Goal: Information Seeking & Learning: Learn about a topic

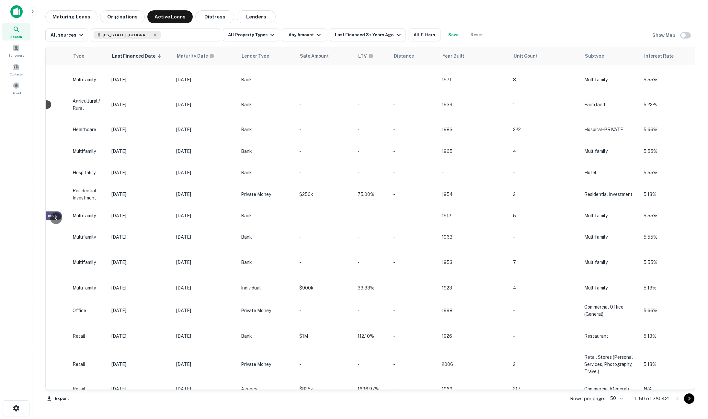
scroll to position [402, 400]
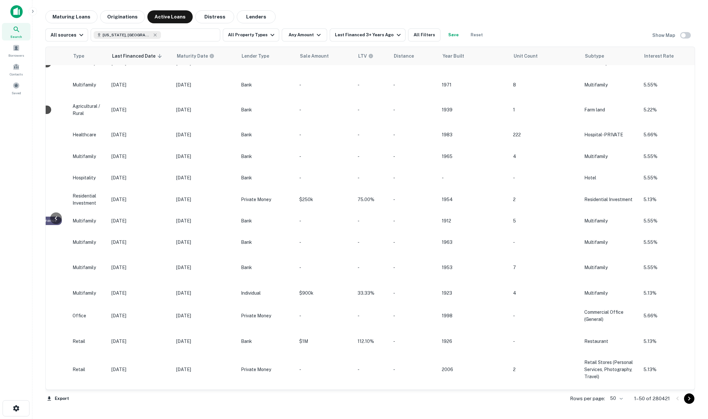
click at [30, 14] on icon "button" at bounding box center [32, 11] width 5 height 5
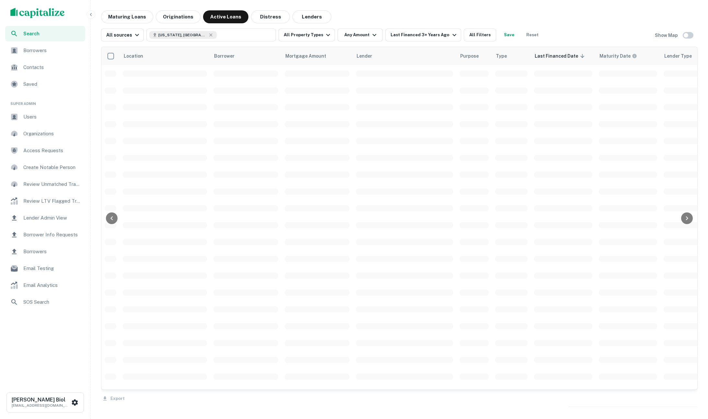
click at [33, 12] on img "scrollable content" at bounding box center [37, 13] width 54 height 10
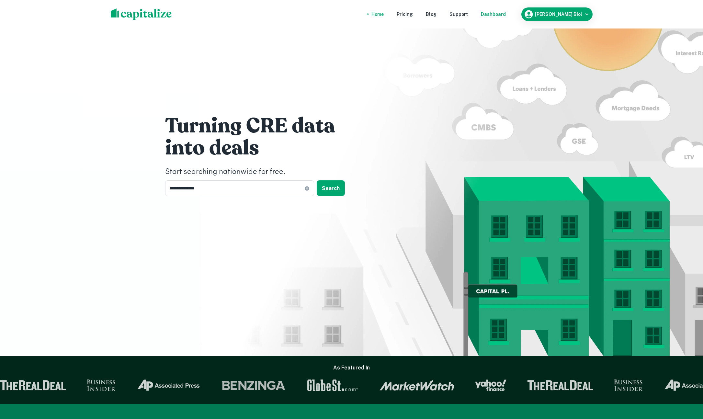
click at [506, 15] on div "Dashboard" at bounding box center [493, 14] width 25 height 7
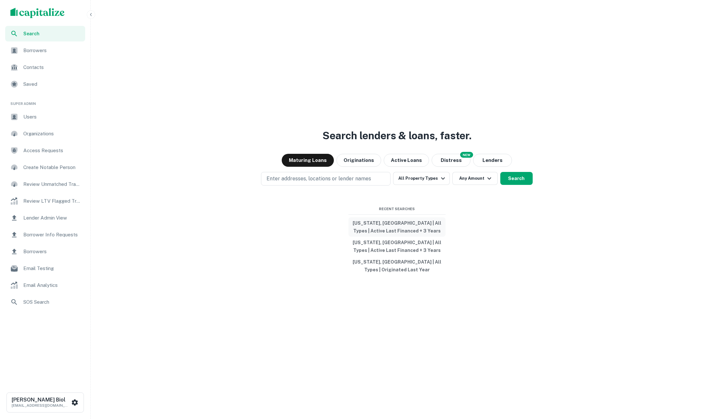
click at [398, 226] on button "[US_STATE], [GEOGRAPHIC_DATA] | All Types | Active Last Financed + 3 Years" at bounding box center [396, 226] width 97 height 19
